Goal: Task Accomplishment & Management: Manage account settings

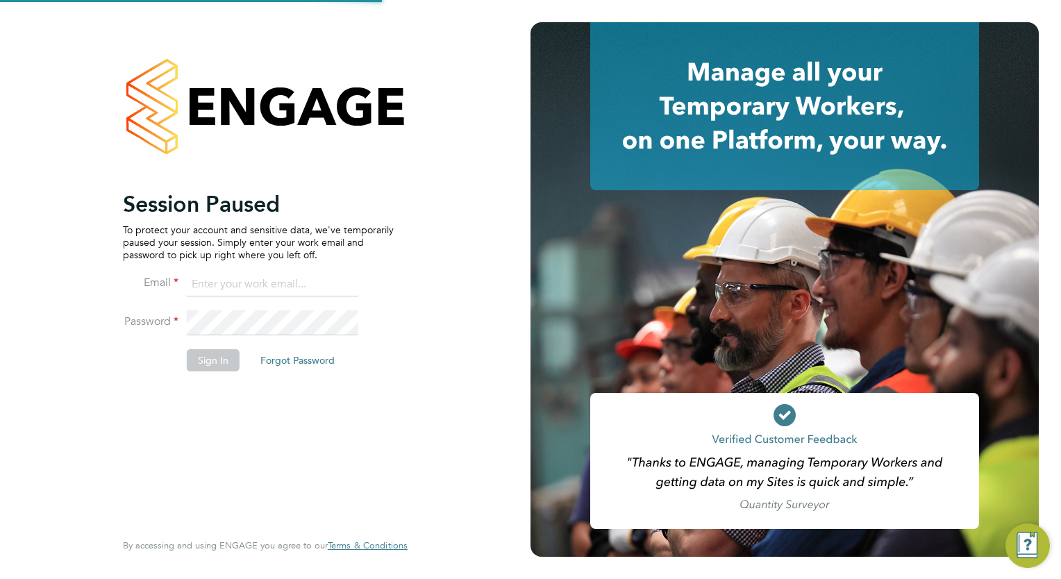
type input "wates@alliance-msp.co.uk"
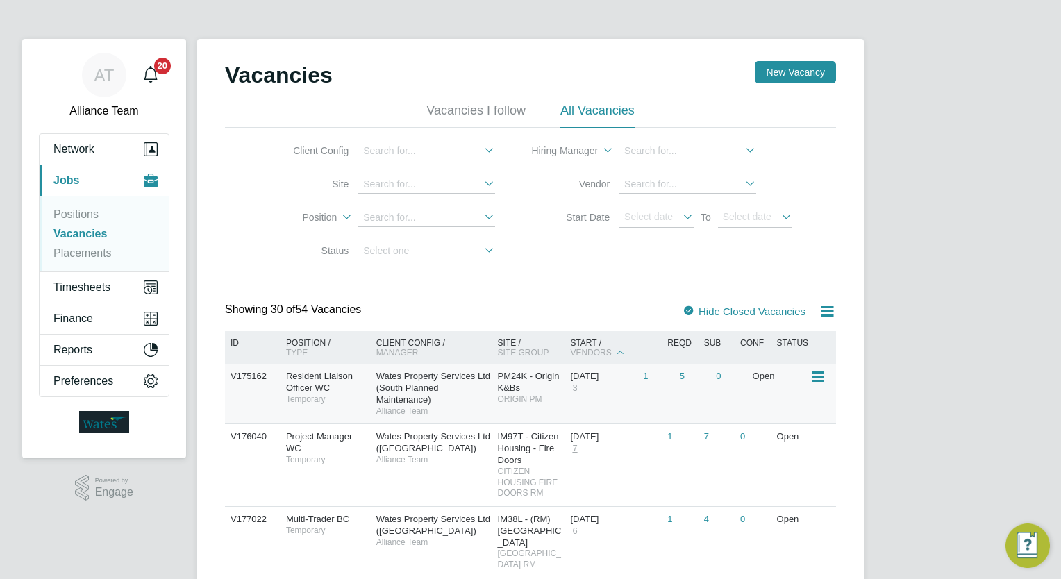
click at [353, 374] on div "Resident Liaison Officer WC Temporary" at bounding box center [324, 388] width 97 height 48
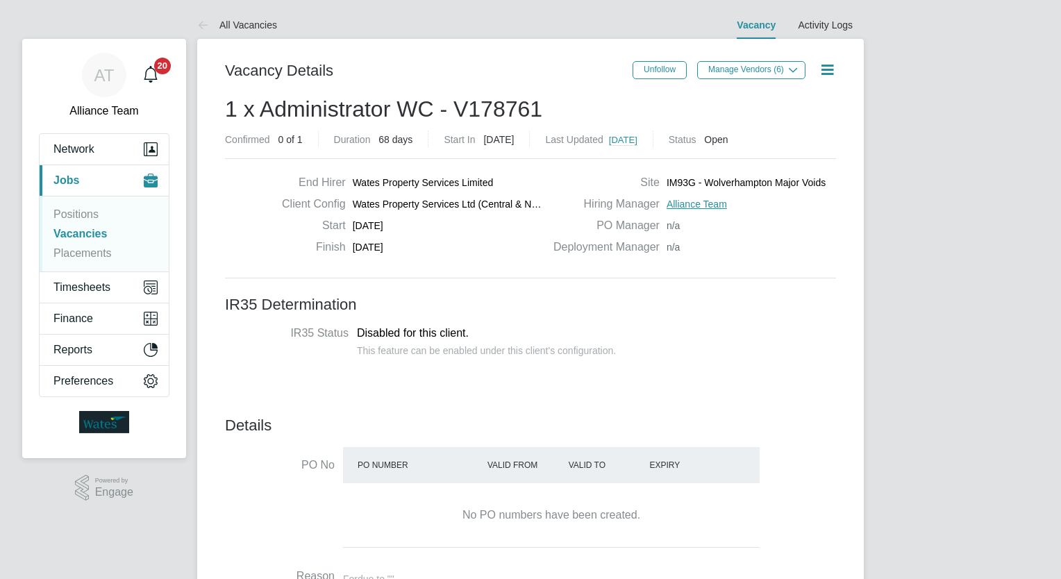
click at [520, 296] on h3 "IR35 Determination" at bounding box center [530, 305] width 611 height 20
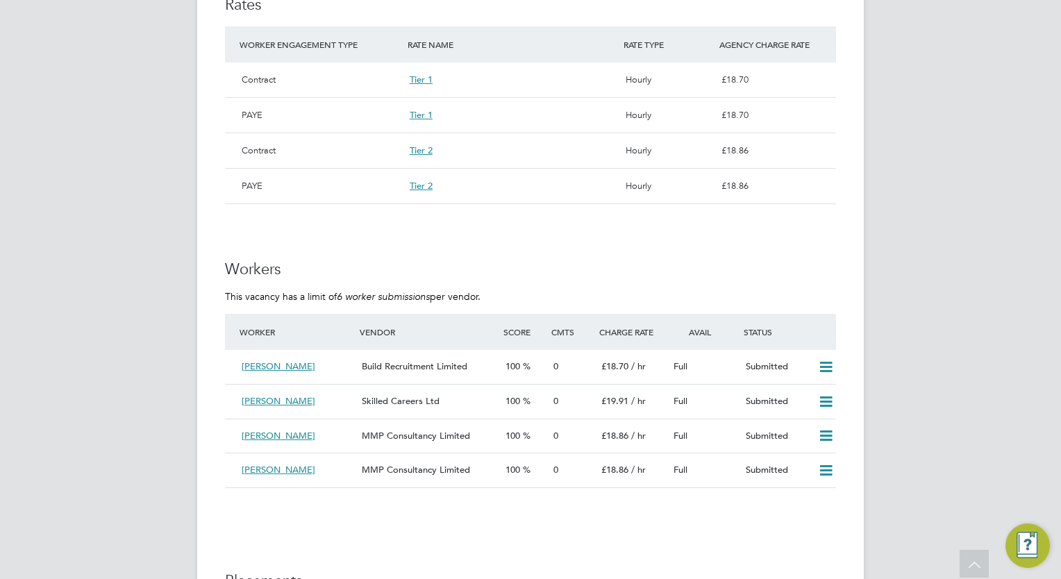
click at [85, 211] on div "AT Alliance Team Notifications 20 Applications: Network Team Members Businesses…" at bounding box center [530, 41] width 1061 height 2082
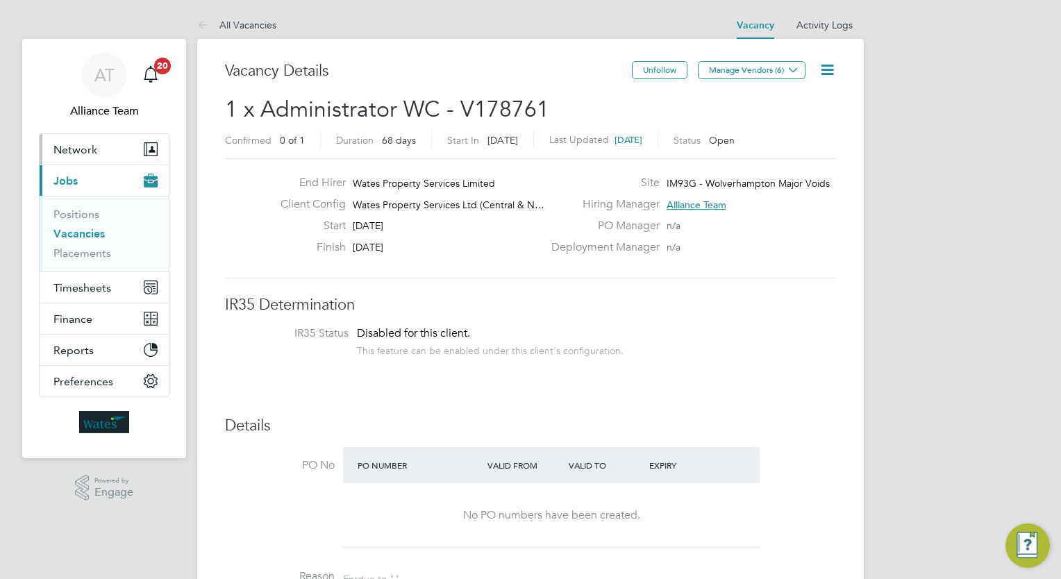
click at [83, 153] on span "Network" at bounding box center [75, 149] width 44 height 13
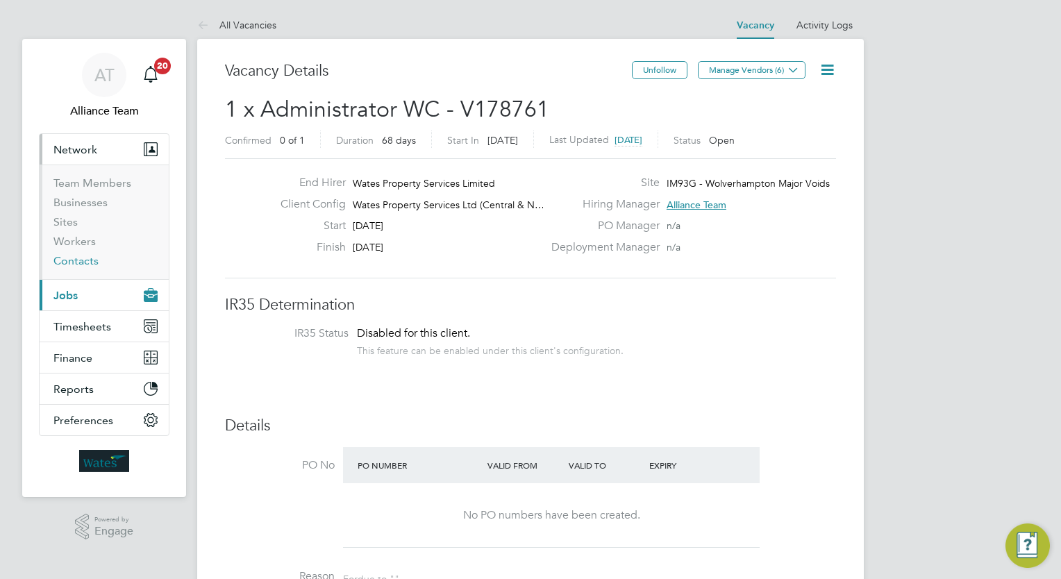
click at [86, 254] on link "Contacts" at bounding box center [75, 260] width 45 height 13
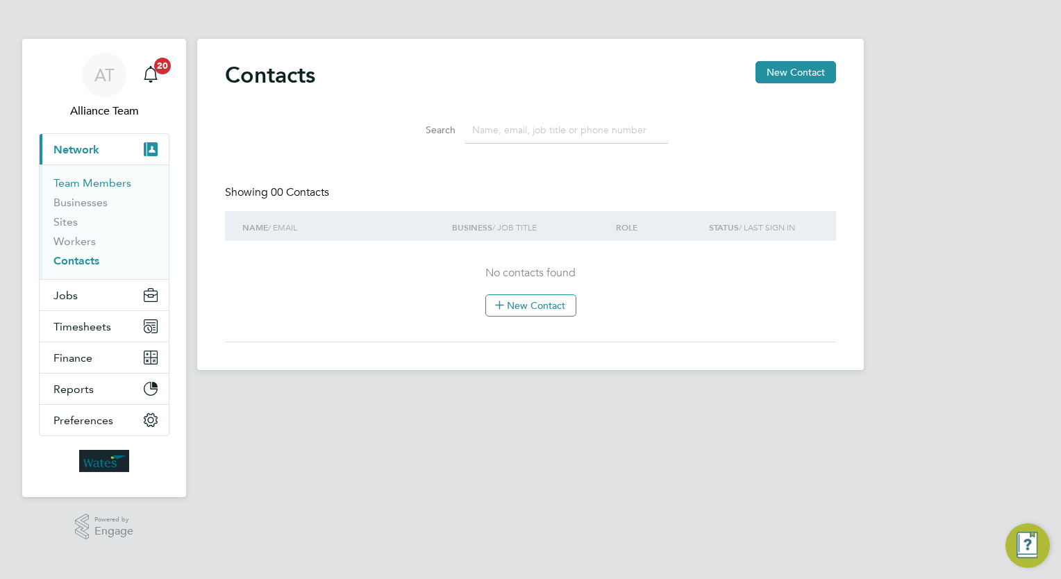
click at [95, 176] on link "Team Members" at bounding box center [92, 182] width 78 height 13
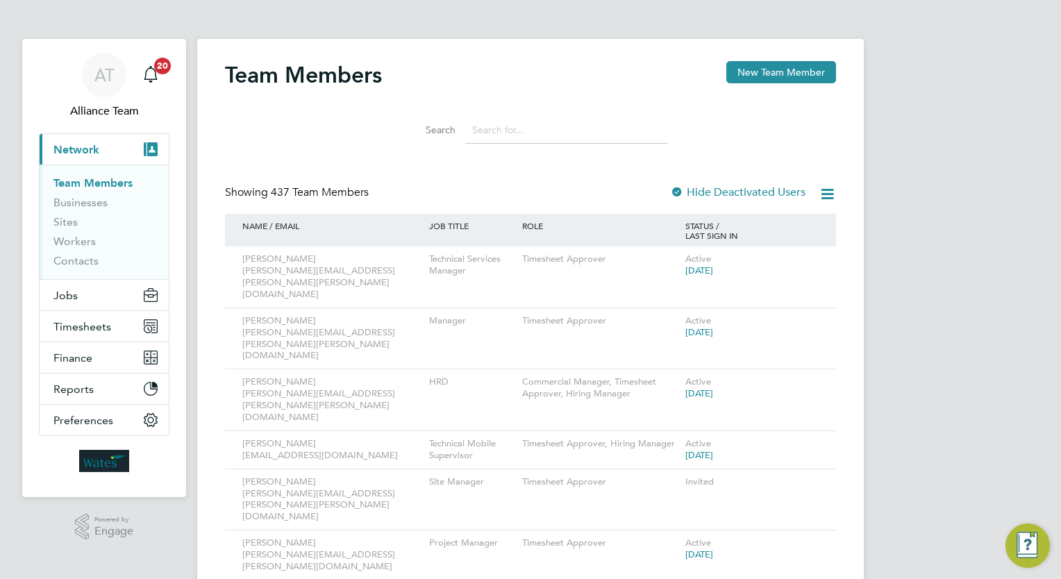
click at [541, 133] on input at bounding box center [566, 130] width 203 height 27
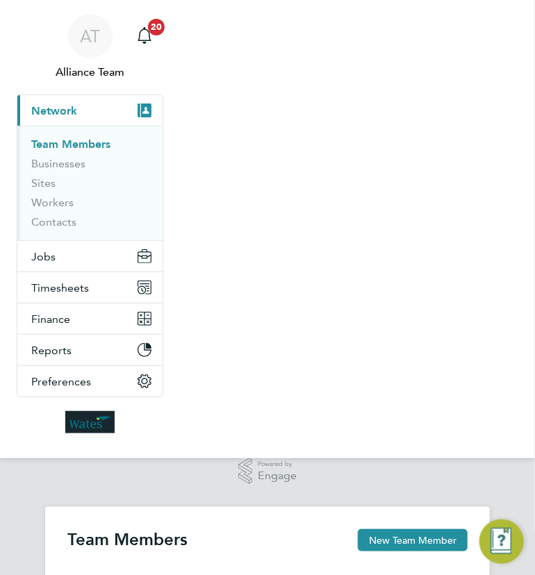
type input "ci"
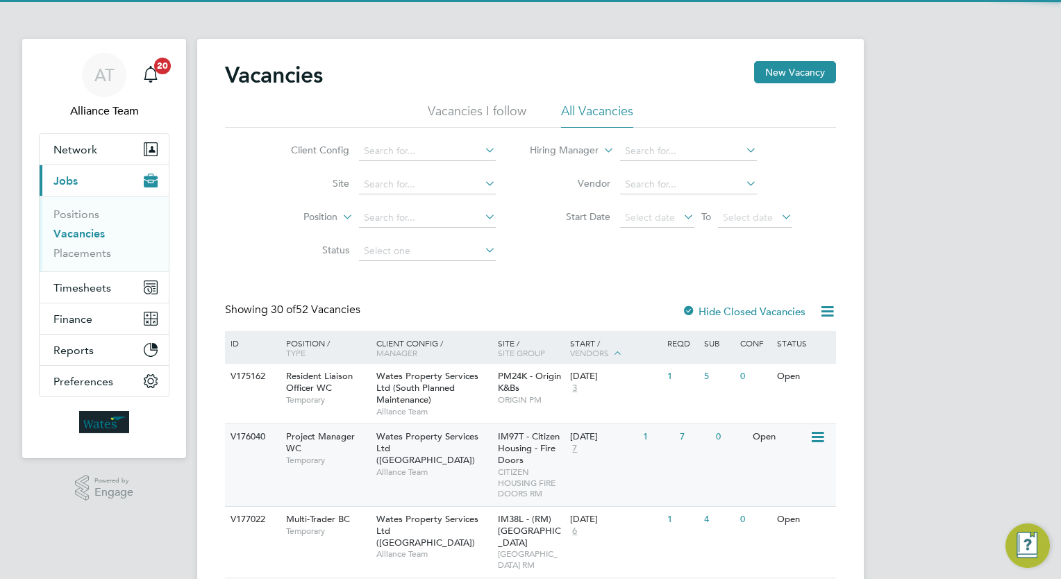
click at [594, 460] on div "14 Jul 2025 7" at bounding box center [603, 442] width 73 height 37
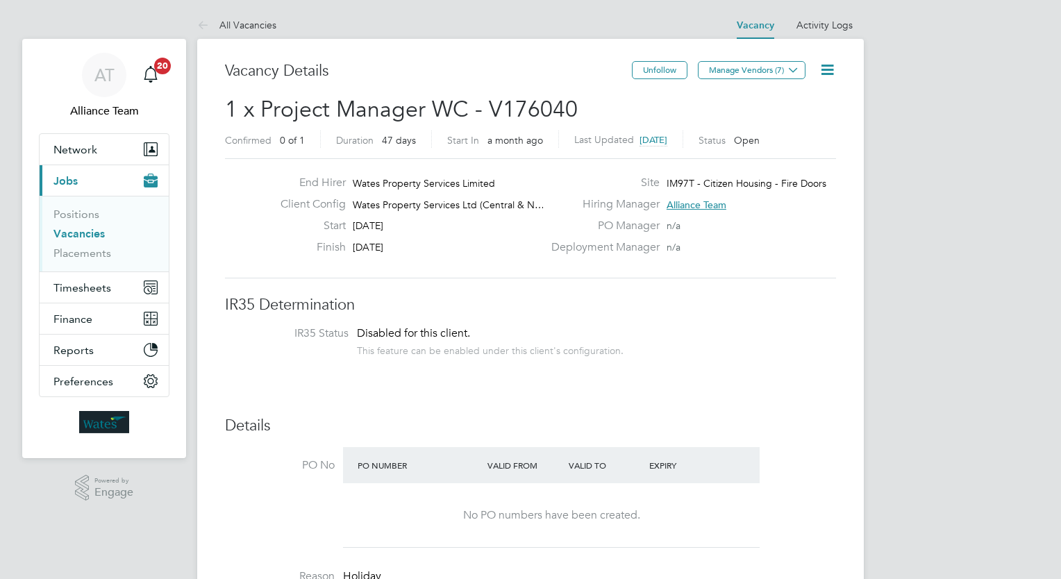
click at [684, 330] on li "IR35 Status Disabled for this client. This feature can be enabled under this cl…" at bounding box center [530, 343] width 583 height 34
click at [83, 236] on link "Vacancies" at bounding box center [78, 233] width 51 height 13
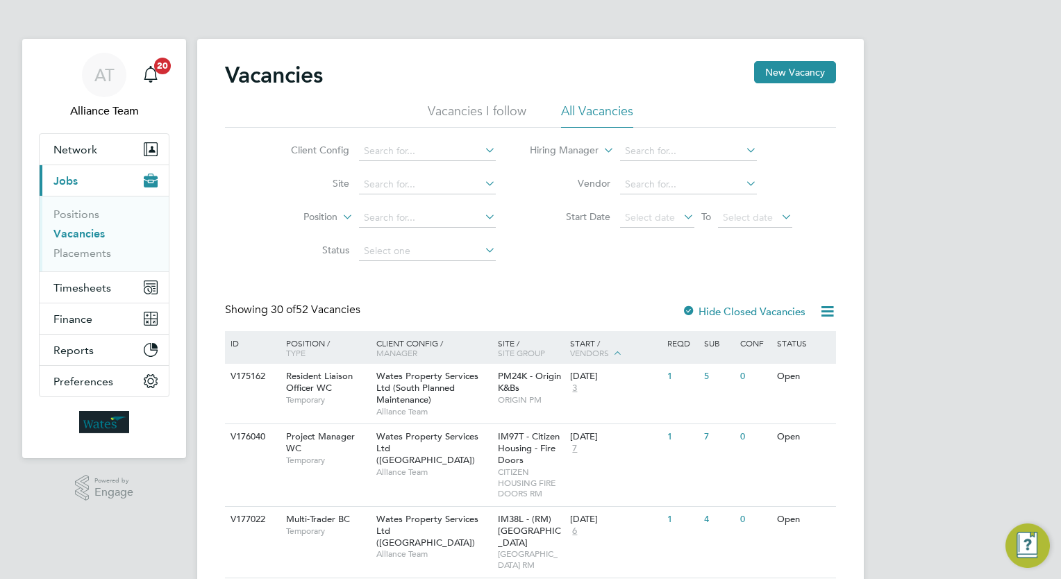
click at [539, 403] on span "ORIGIN PM" at bounding box center [531, 399] width 66 height 11
click at [90, 258] on link "Placements" at bounding box center [82, 252] width 58 height 13
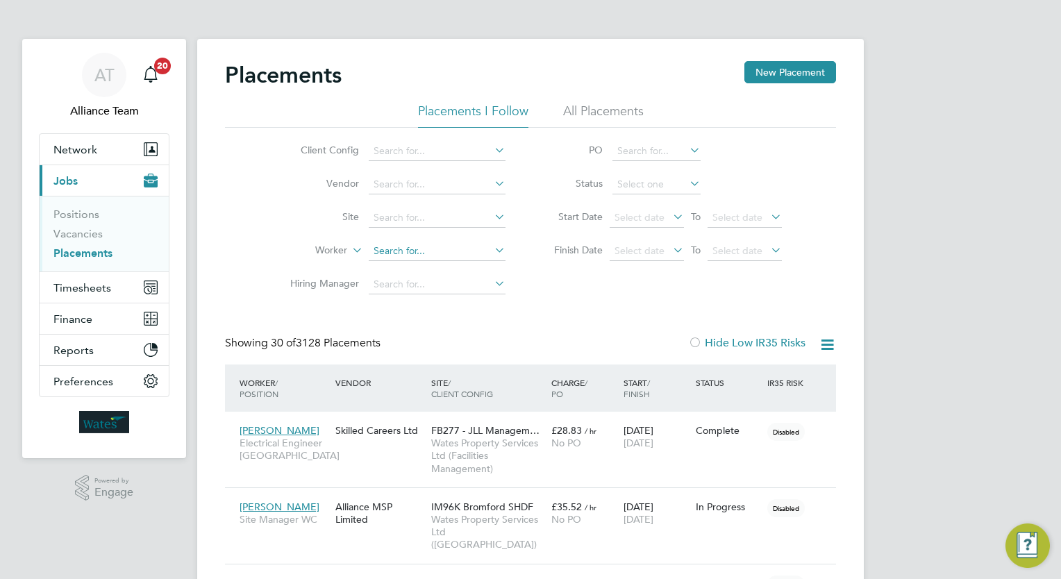
scroll to position [52, 97]
click at [414, 243] on input at bounding box center [437, 251] width 137 height 19
click at [455, 271] on li "Cather ine Deterville" at bounding box center [473, 269] width 208 height 19
type input "[PERSON_NAME]"
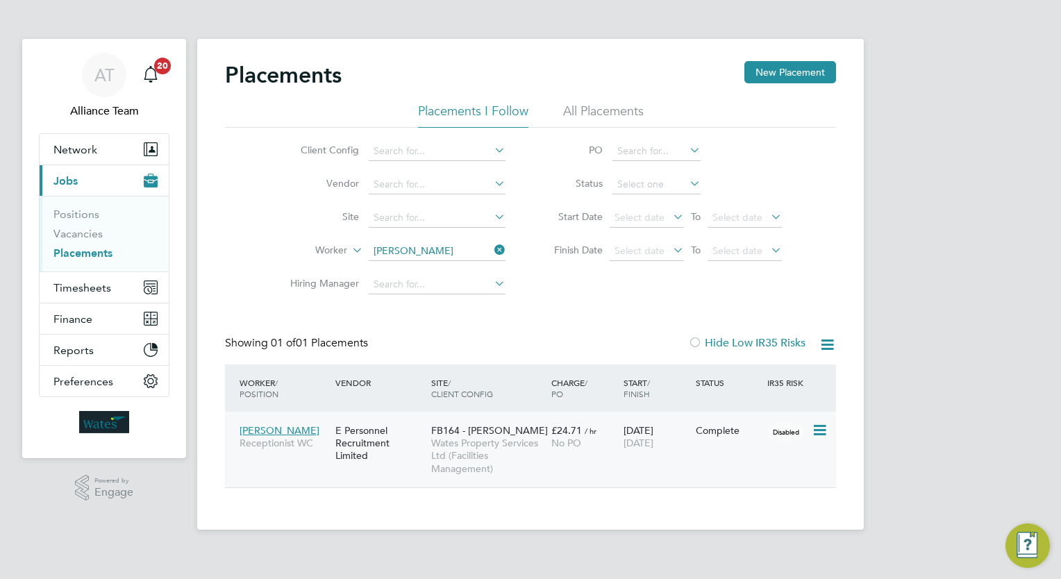
click at [731, 440] on div "Complete" at bounding box center [728, 430] width 72 height 26
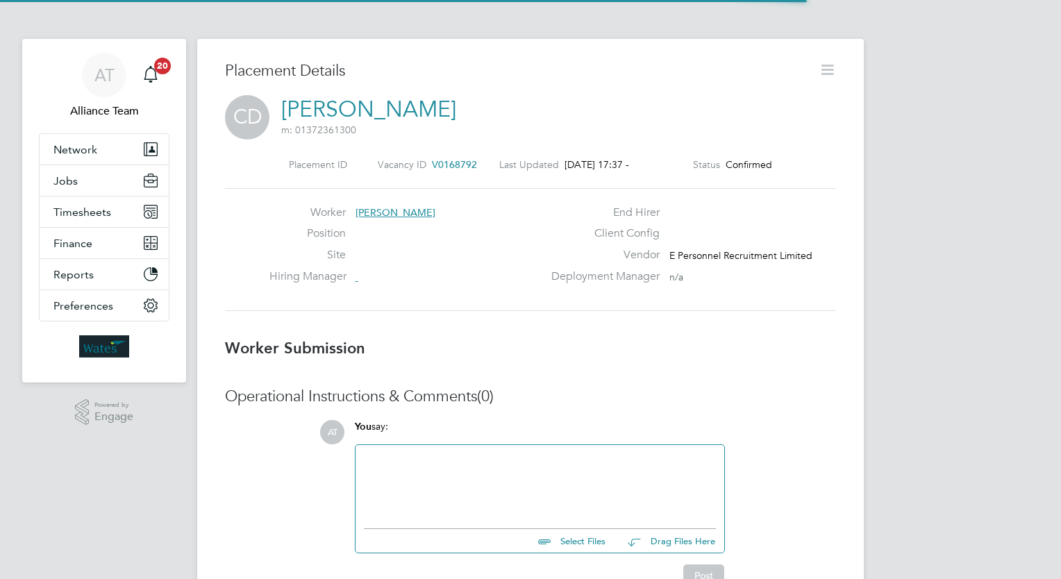
click at [826, 75] on icon at bounding box center [827, 69] width 17 height 17
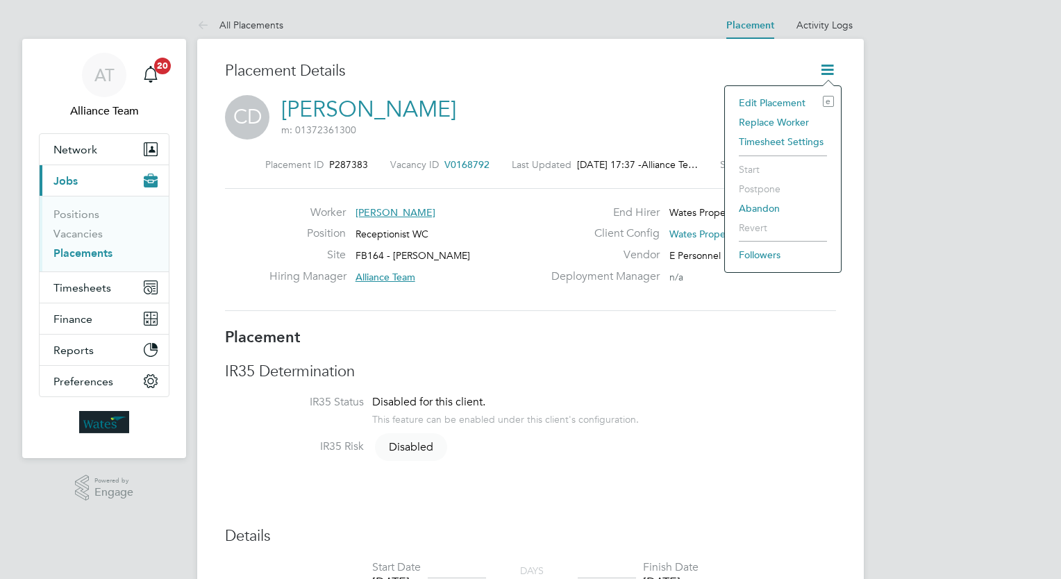
click at [796, 97] on li "Edit Placement e" at bounding box center [783, 102] width 102 height 19
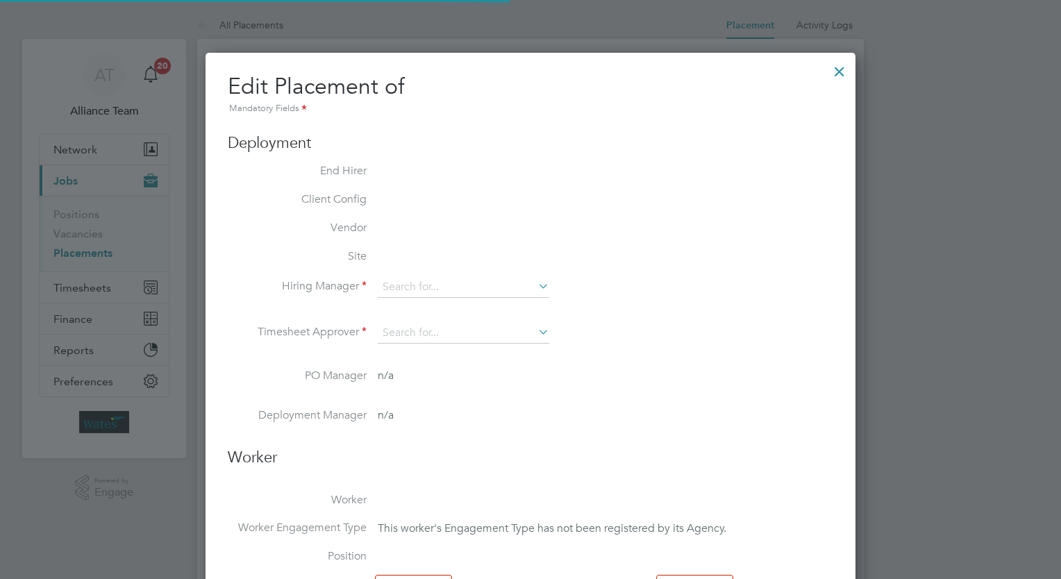
click at [716, 277] on li "Hiring Manager" at bounding box center [530, 294] width 605 height 35
type input "Alliance Team"
type input "[PERSON_NAME]"
type input "[DATE]"
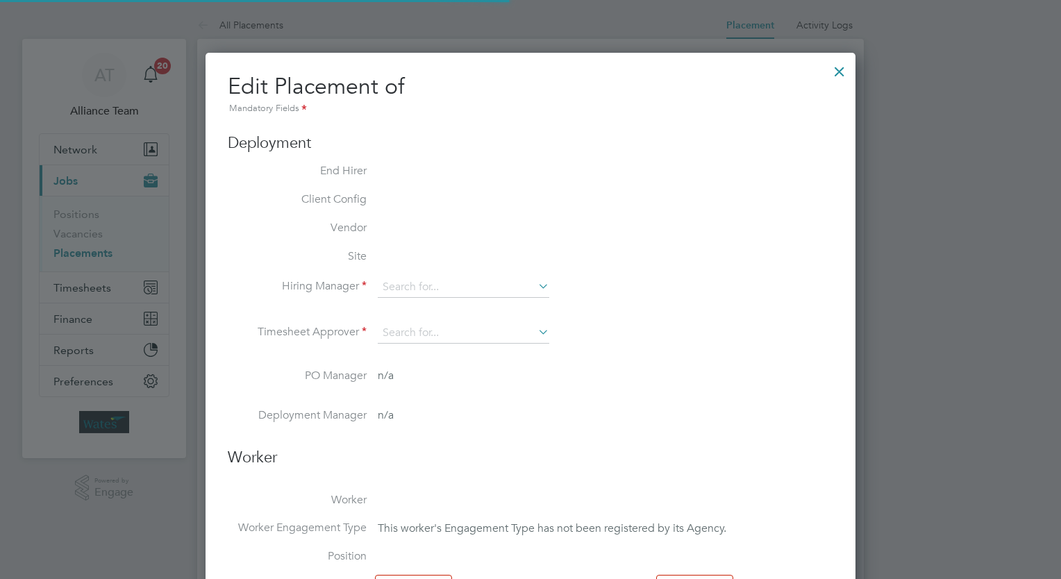
type input "08:00"
type input "17:00"
type input "ReceptionistFM2"
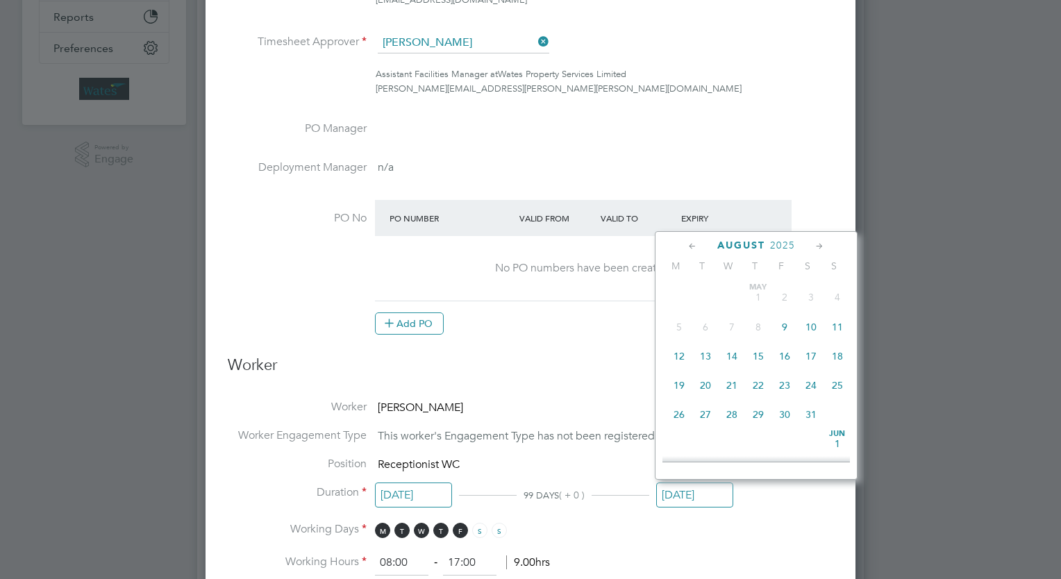
click at [688, 487] on input "[DATE]" at bounding box center [694, 496] width 77 height 26
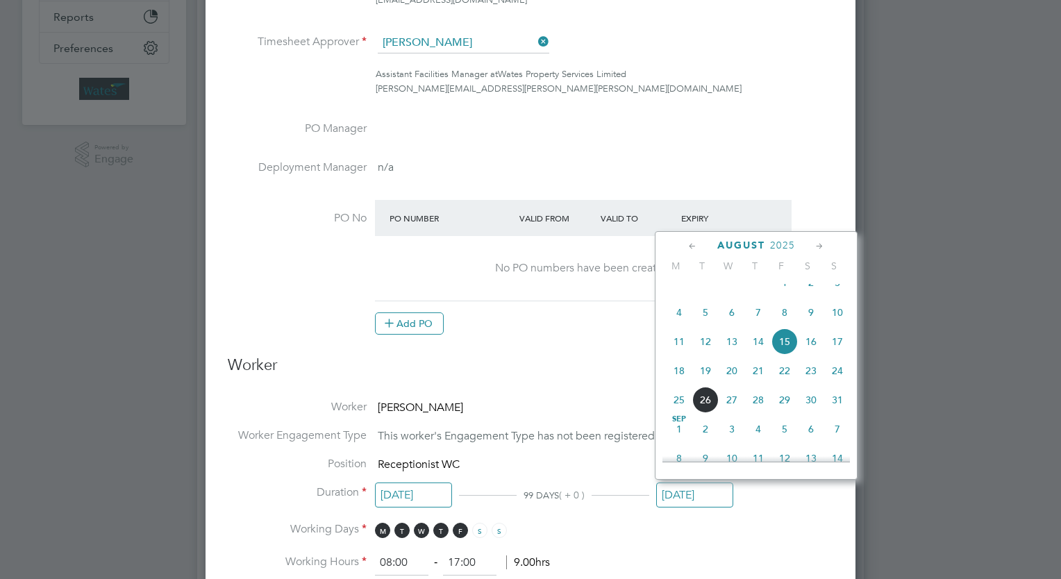
click at [786, 384] on span "22" at bounding box center [784, 371] width 26 height 26
type input "[DATE]"
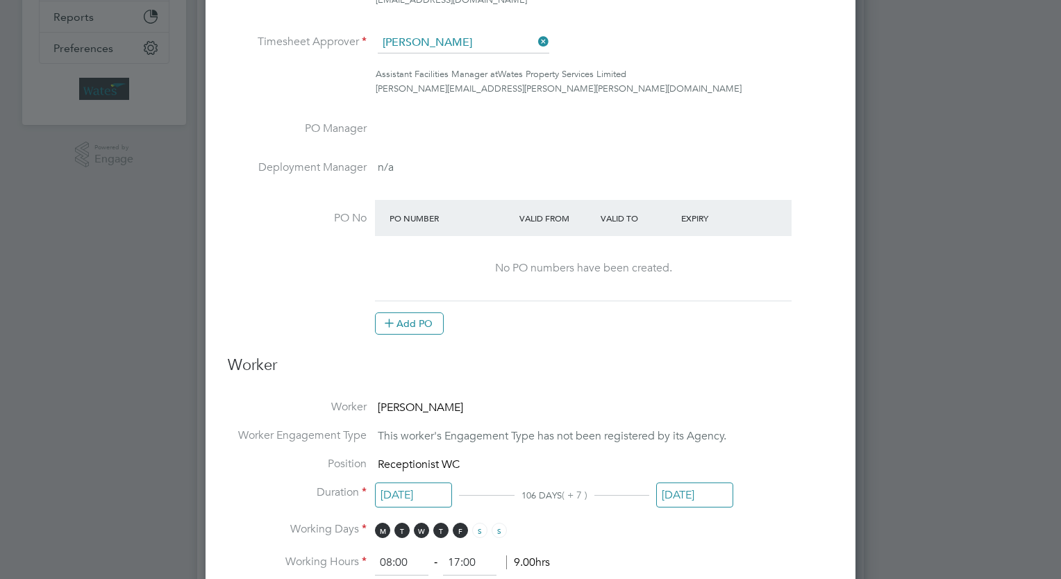
click at [803, 457] on li "Position Receptionist WC" at bounding box center [530, 471] width 605 height 28
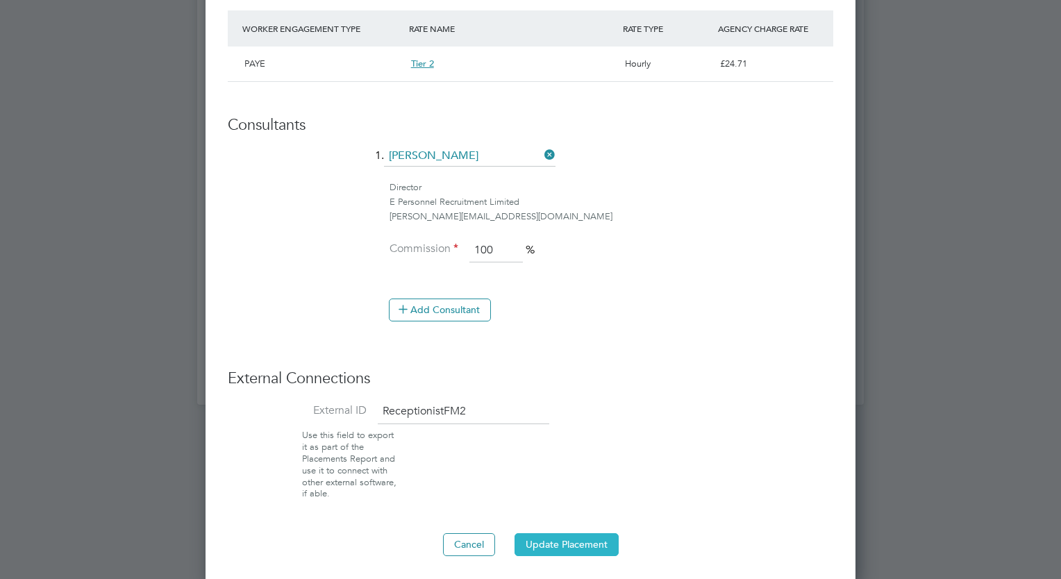
click at [583, 538] on button "Update Placement" at bounding box center [566, 544] width 104 height 22
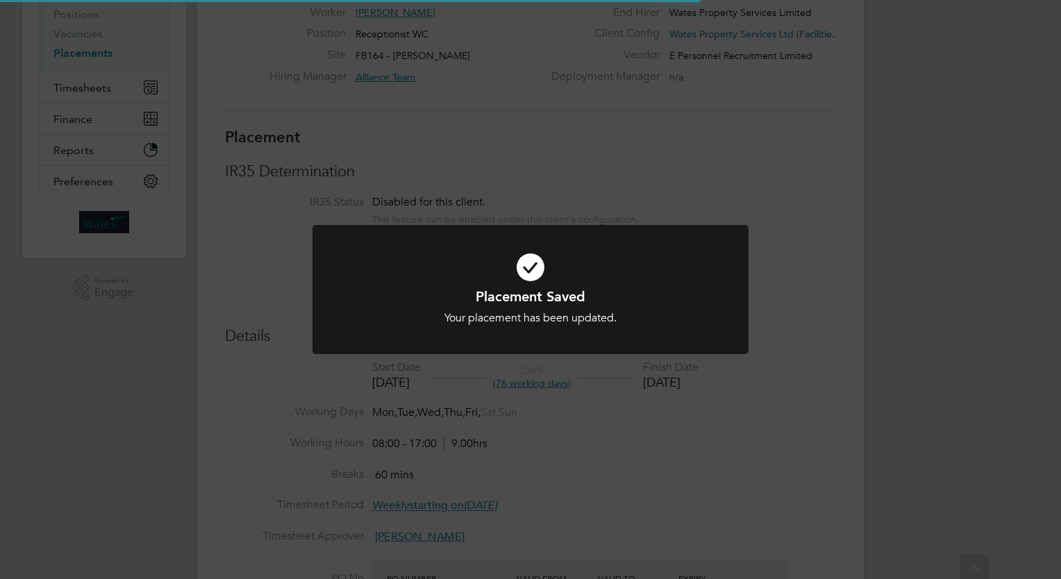
click at [980, 391] on div "Placement Saved Your placement has been updated. Cancel Okay" at bounding box center [530, 289] width 1061 height 579
